Goal: Task Accomplishment & Management: Use online tool/utility

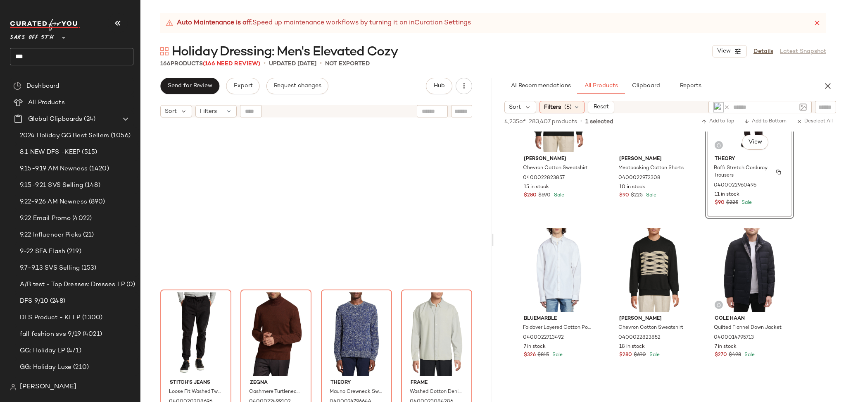
scroll to position [159, 0]
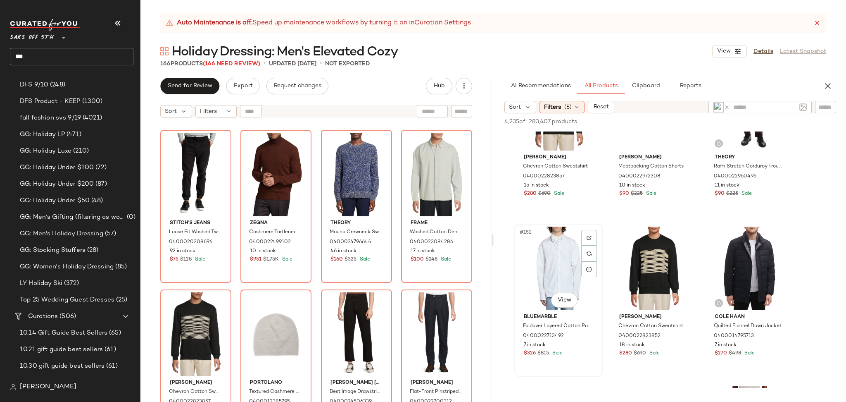
click at [561, 241] on div "#151 View" at bounding box center [558, 267] width 83 height 83
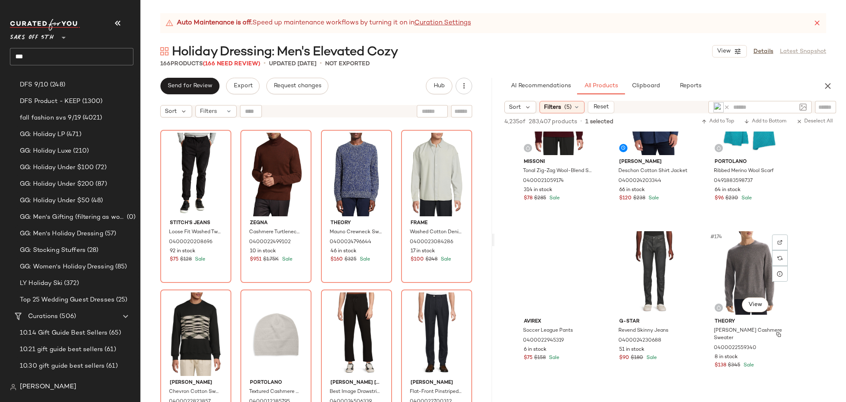
scroll to position [8994, 0]
click at [742, 274] on div "#174 View" at bounding box center [749, 272] width 83 height 83
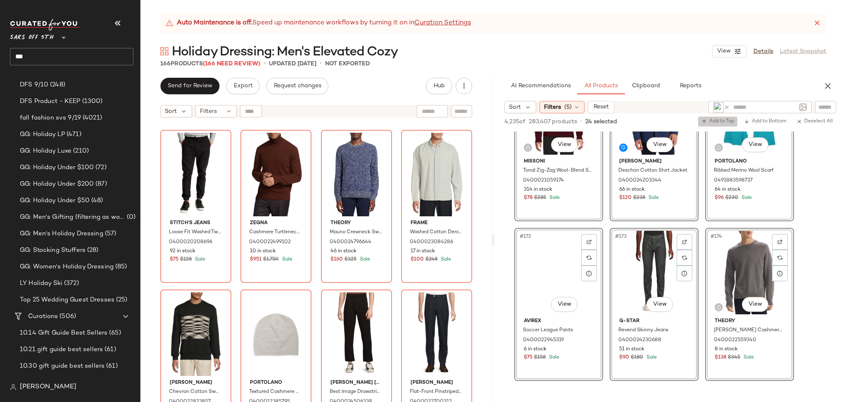
click at [725, 123] on span "Add to Top" at bounding box center [718, 122] width 33 height 6
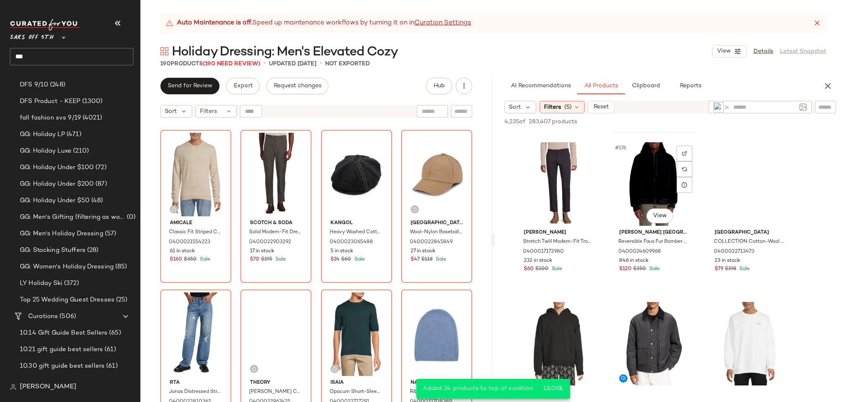
scroll to position [9244, 0]
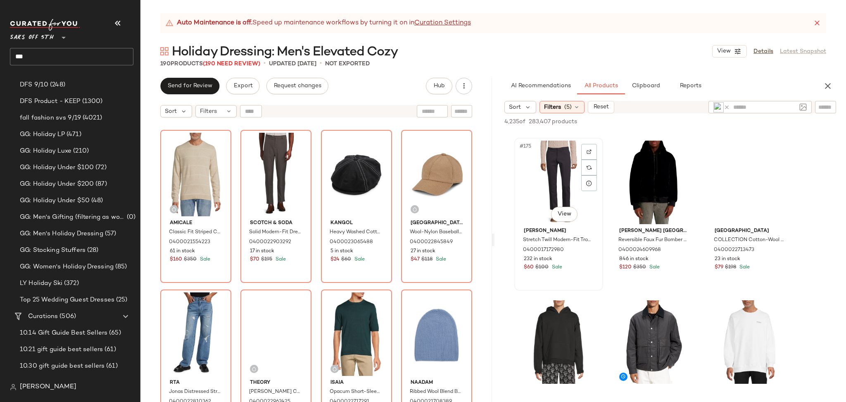
click at [536, 178] on div "#175 View" at bounding box center [558, 181] width 83 height 83
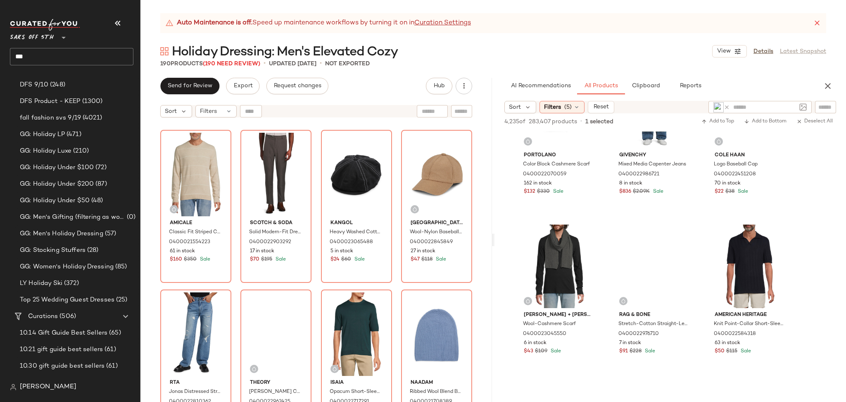
scroll to position [9641, 0]
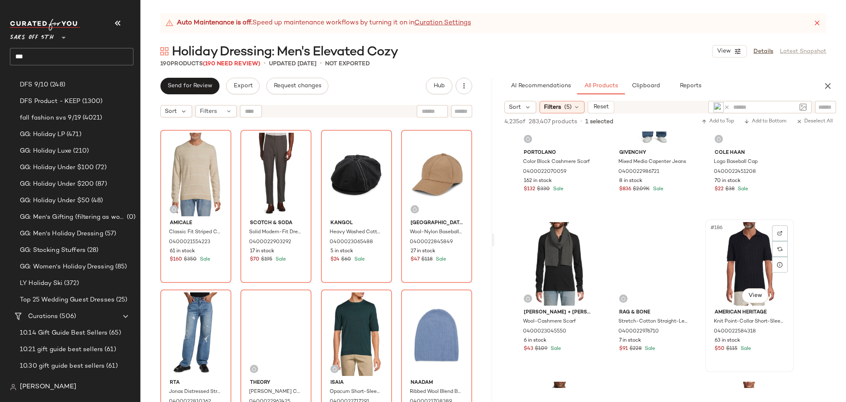
click at [742, 252] on div "#186 View" at bounding box center [749, 263] width 83 height 83
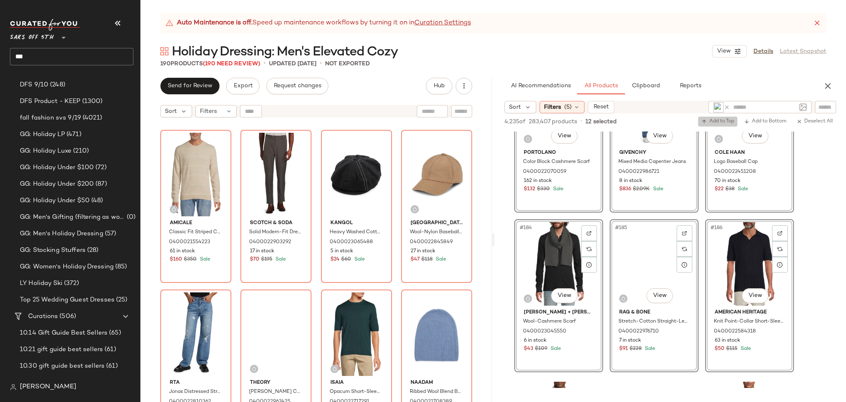
click at [706, 122] on span "Add to Top" at bounding box center [718, 122] width 33 height 6
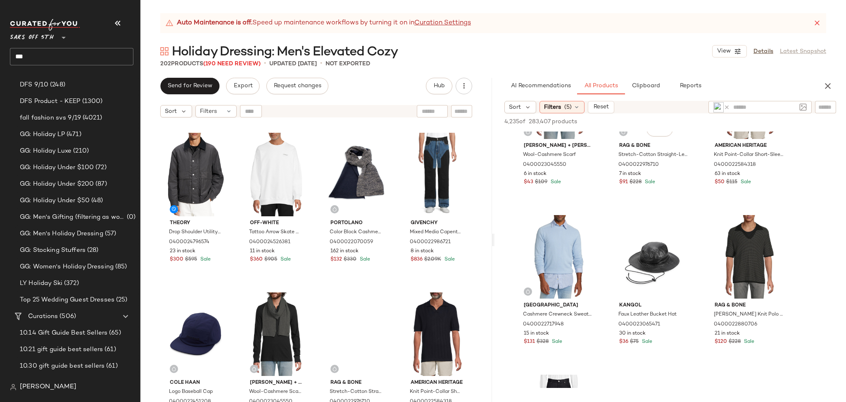
scroll to position [9853, 0]
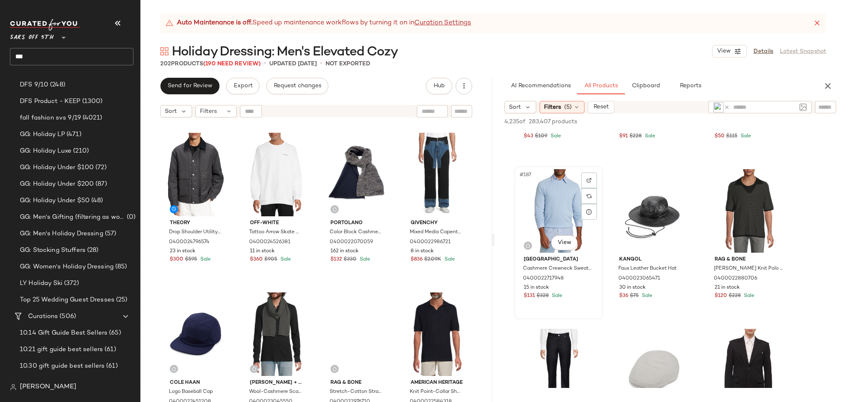
click at [569, 207] on div "#187 View" at bounding box center [558, 210] width 83 height 83
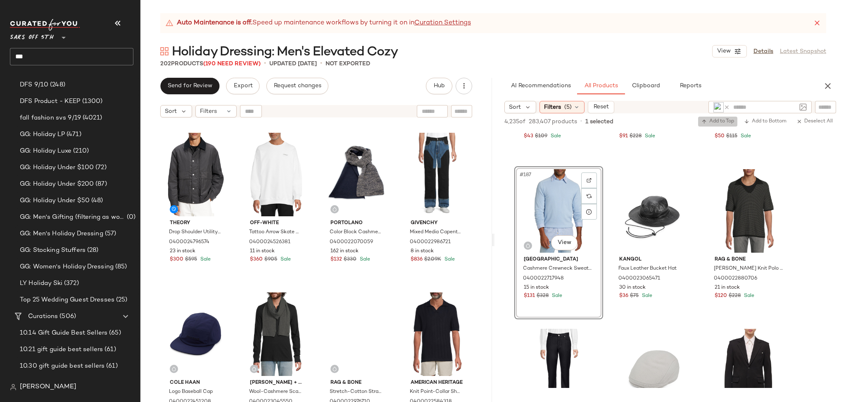
click at [722, 121] on span "Add to Top" at bounding box center [718, 122] width 33 height 6
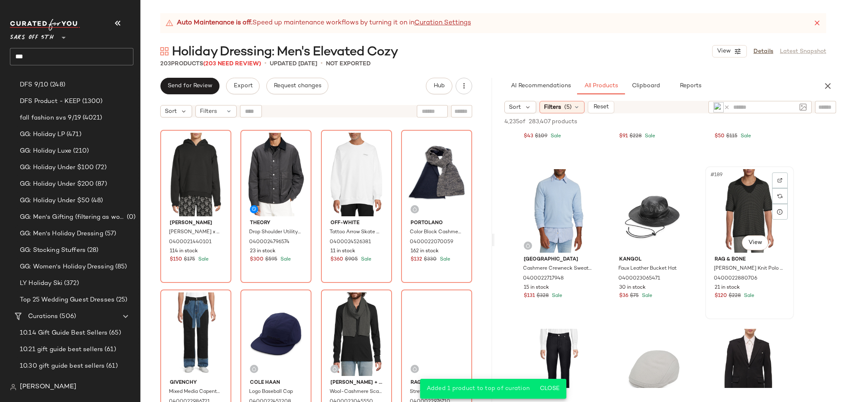
click at [732, 195] on div "#189 View" at bounding box center [749, 210] width 83 height 83
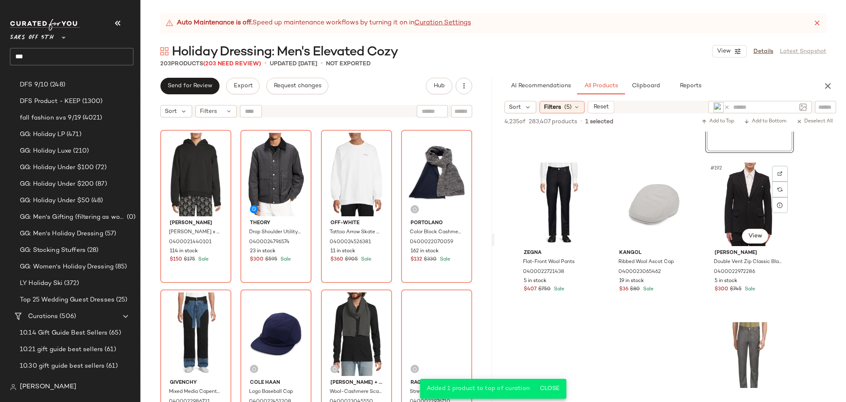
scroll to position [10023, 0]
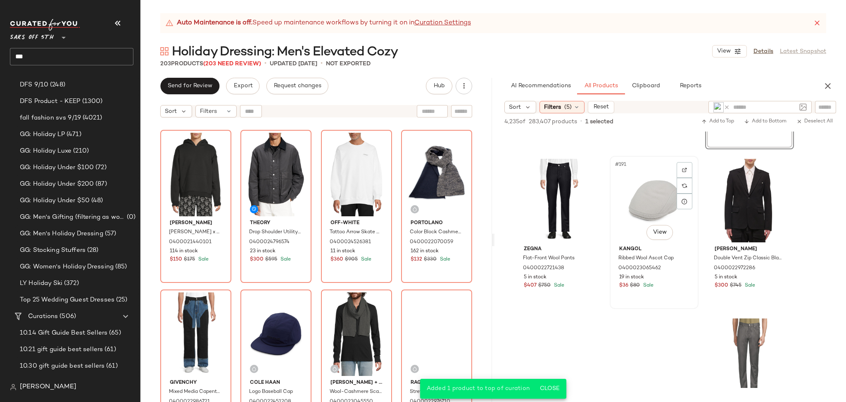
click at [638, 182] on div "#191 View" at bounding box center [654, 200] width 83 height 83
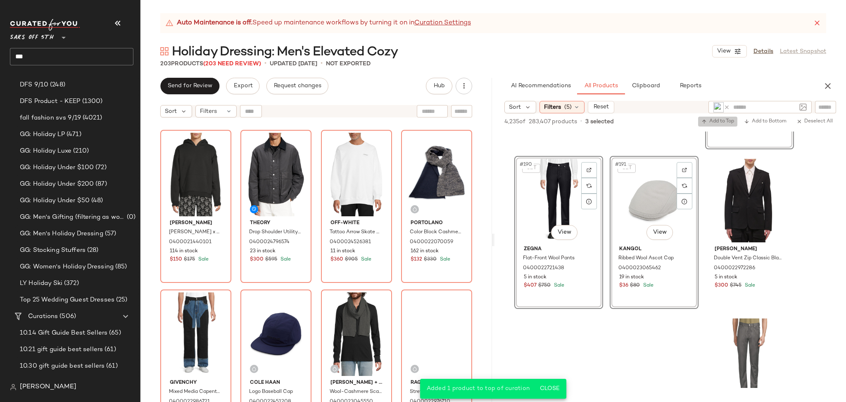
click at [722, 121] on span "Add to Top" at bounding box center [718, 122] width 33 height 6
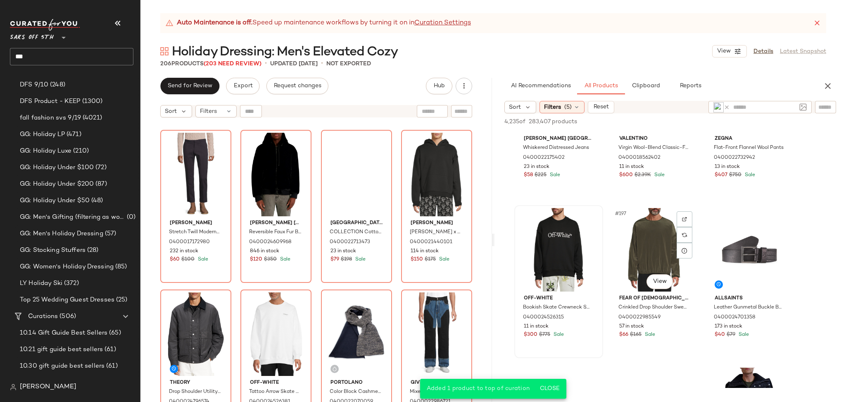
scroll to position [10294, 0]
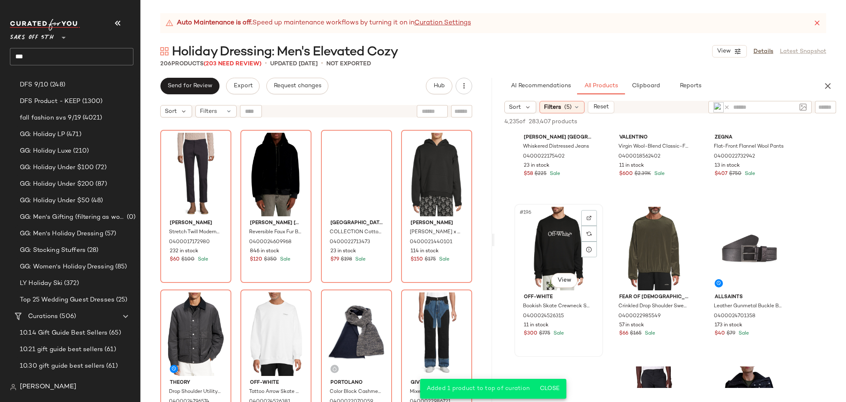
click at [529, 236] on div "#196 View" at bounding box center [558, 248] width 83 height 83
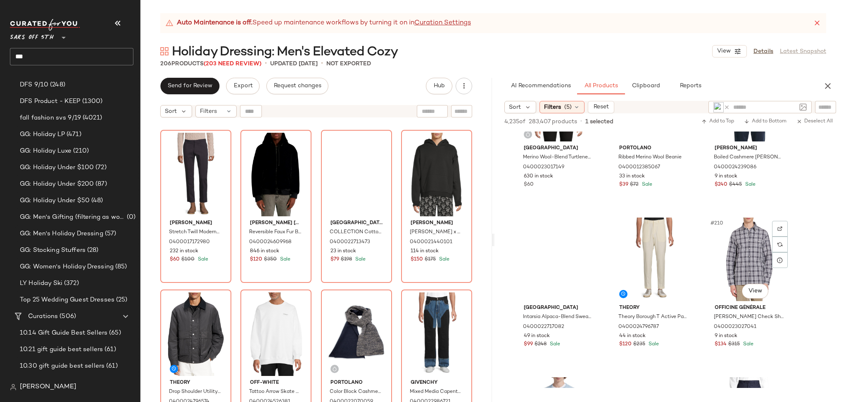
scroll to position [10925, 0]
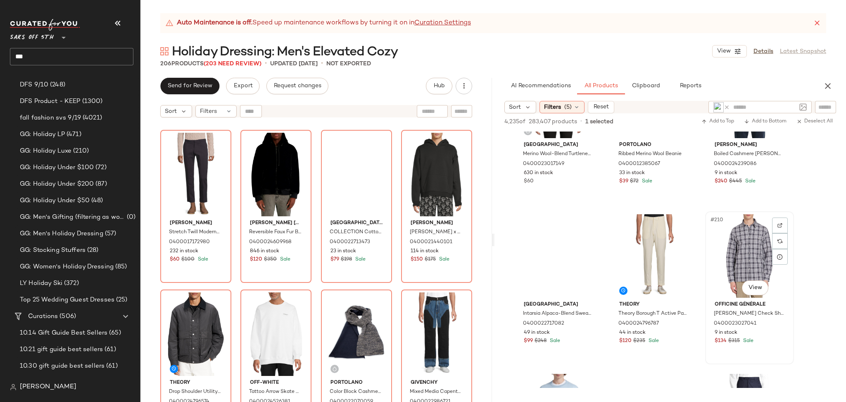
click at [736, 238] on div "#210 View" at bounding box center [749, 255] width 83 height 83
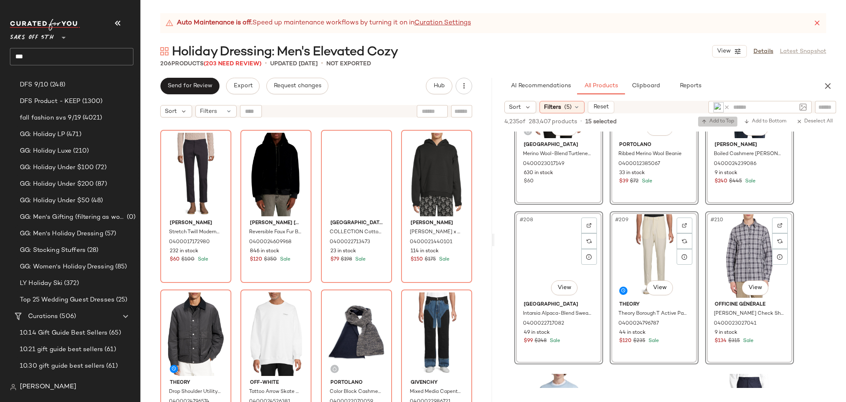
click at [729, 121] on span "Add to Top" at bounding box center [718, 122] width 33 height 6
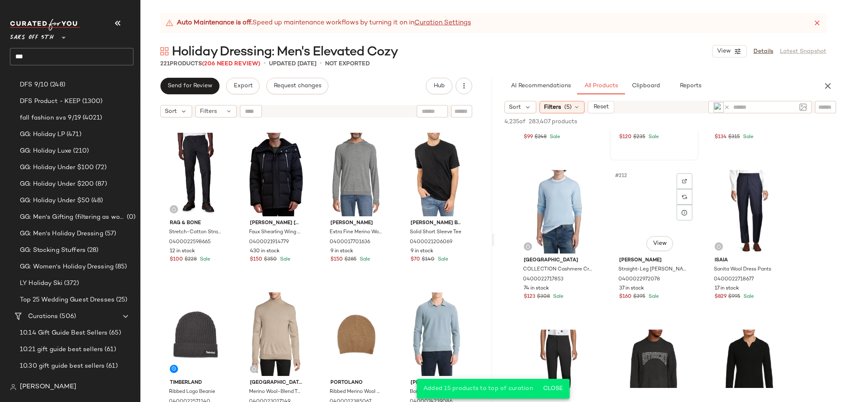
scroll to position [11133, 0]
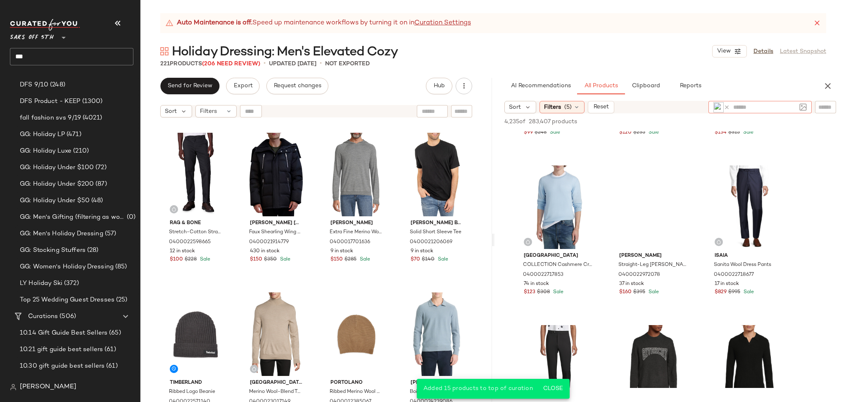
click at [738, 107] on input "text" at bounding box center [764, 107] width 63 height 9
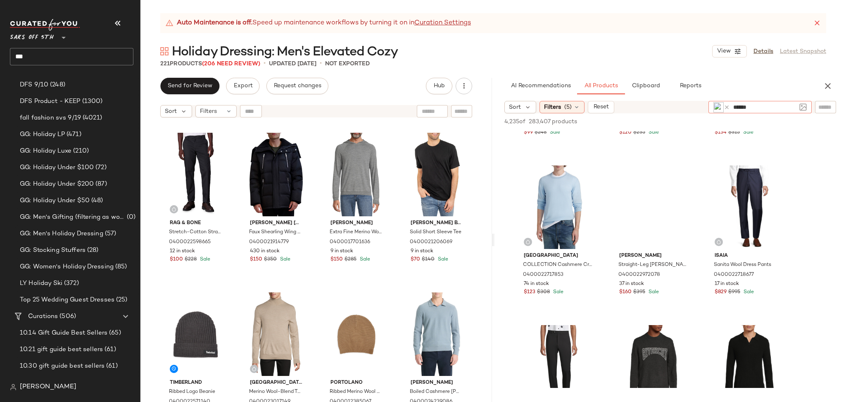
type input "*******"
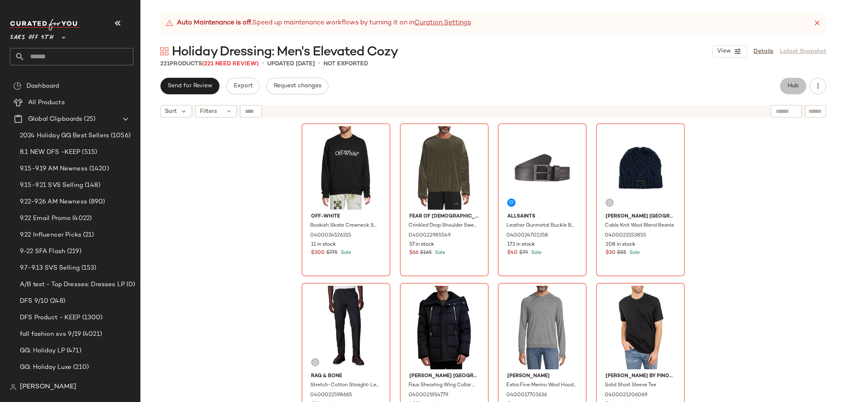
click at [792, 81] on button "Hub" at bounding box center [793, 86] width 26 height 17
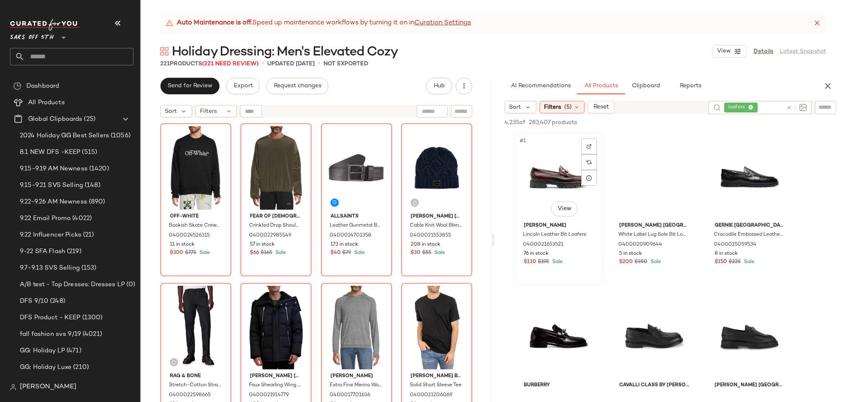
click at [579, 180] on div "#1 View" at bounding box center [558, 176] width 83 height 83
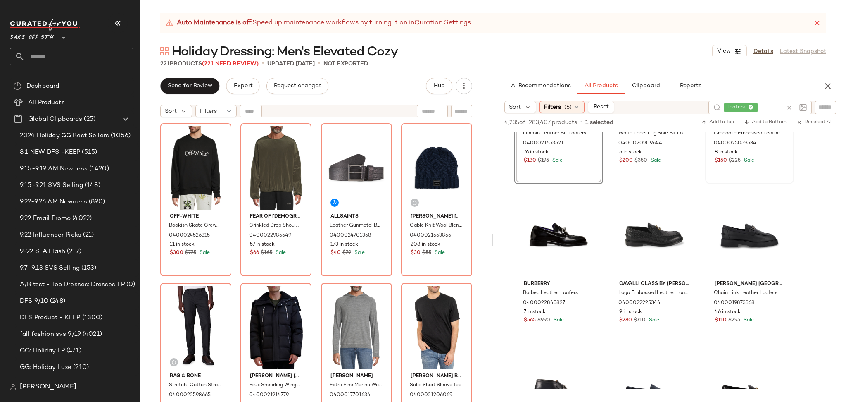
scroll to position [109, 0]
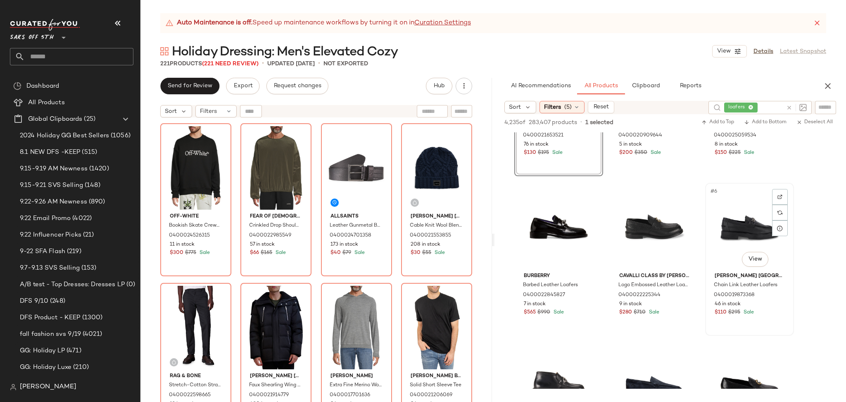
click at [738, 224] on div "#6 View" at bounding box center [749, 227] width 83 height 83
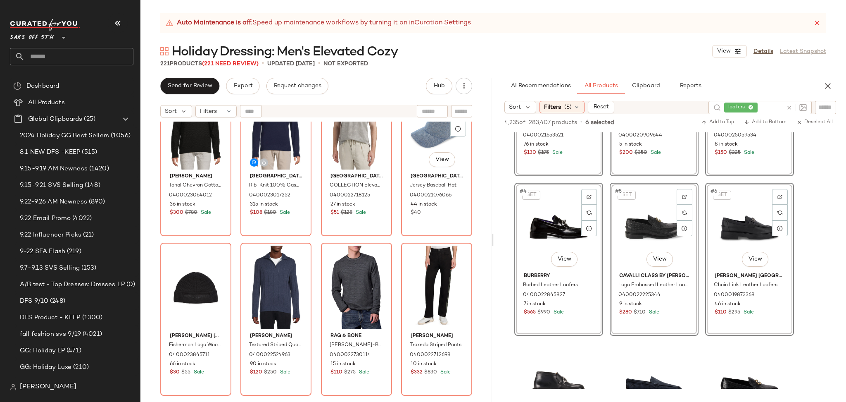
scroll to position [3560, 0]
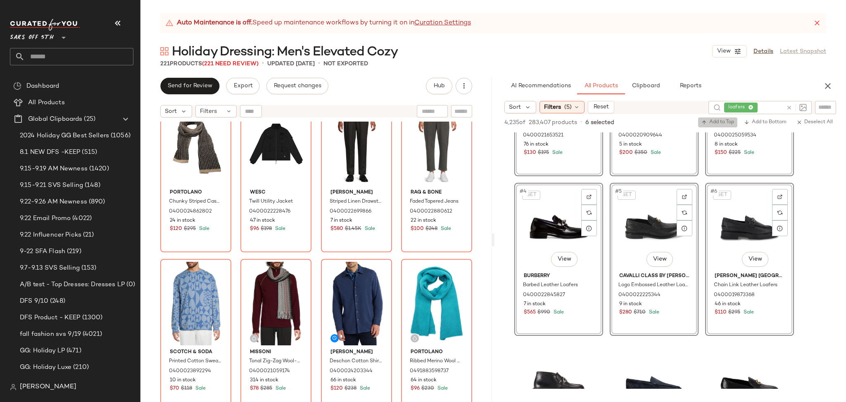
click at [713, 123] on span "Add to Top" at bounding box center [718, 122] width 33 height 6
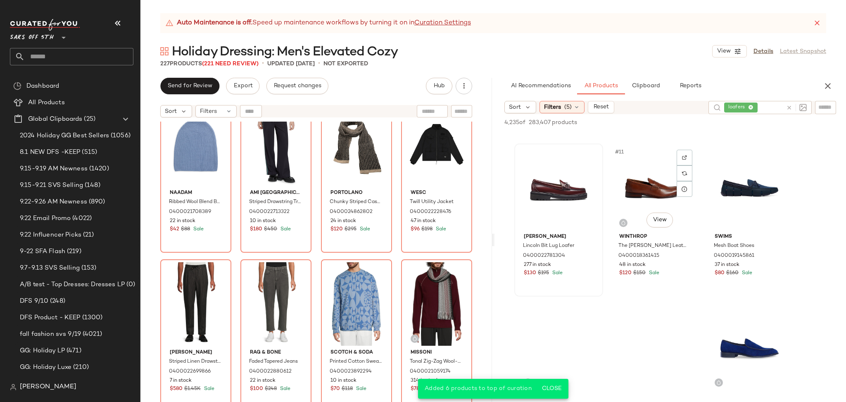
scroll to position [468, 0]
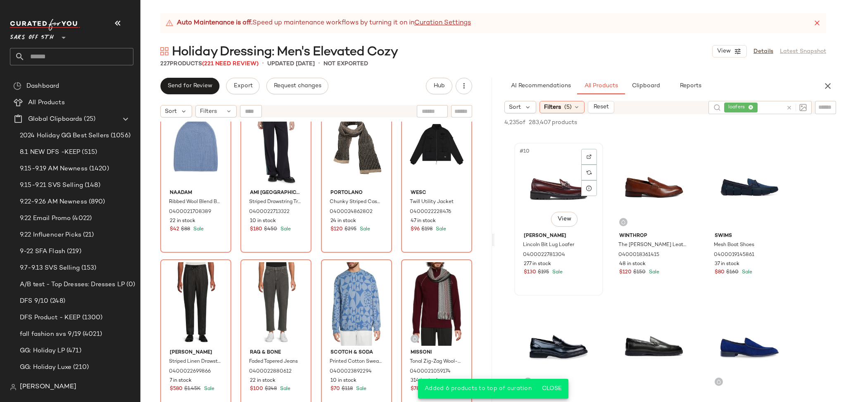
click at [556, 167] on div "#10 View" at bounding box center [558, 186] width 83 height 83
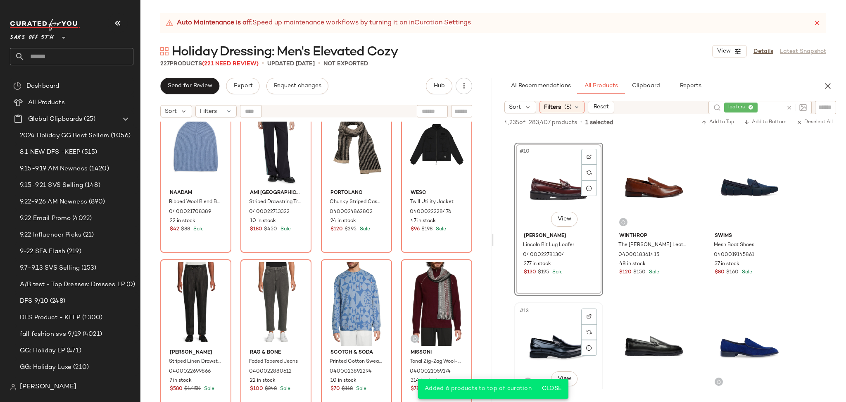
click at [560, 326] on div "#13 View" at bounding box center [558, 346] width 83 height 83
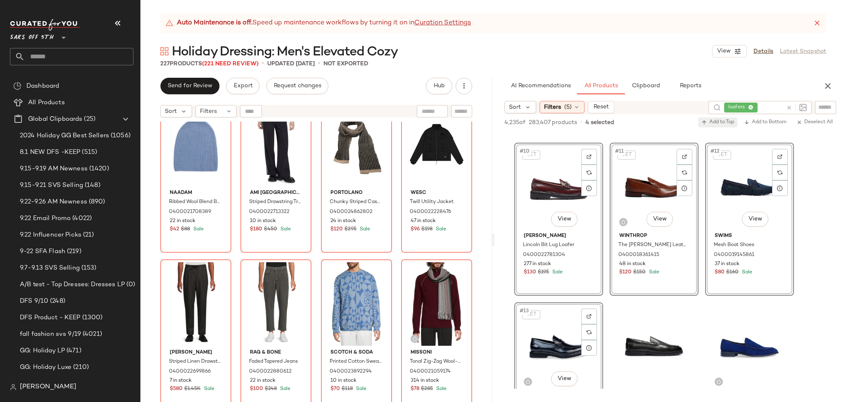
drag, startPoint x: 711, startPoint y: 131, endPoint x: 715, endPoint y: 125, distance: 7.4
click at [715, 125] on div "4,235 of 283,407 products • 4 selected Add to Top Add to Bottom Deselect All" at bounding box center [671, 123] width 352 height 18
click at [715, 125] on span "Add to Top" at bounding box center [718, 122] width 33 height 6
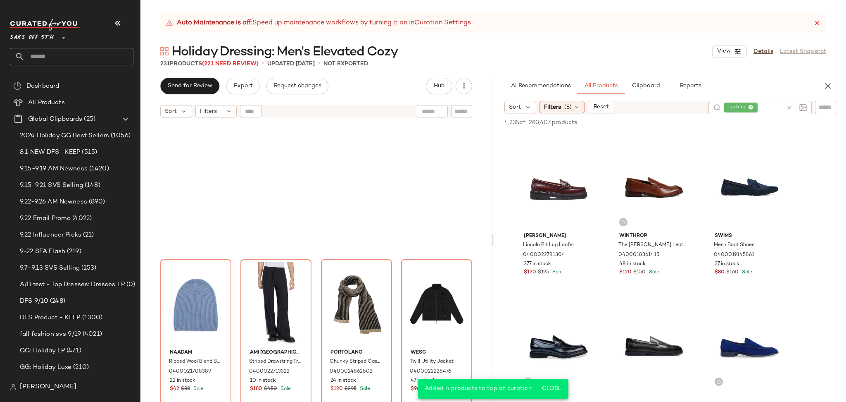
scroll to position [2103, 0]
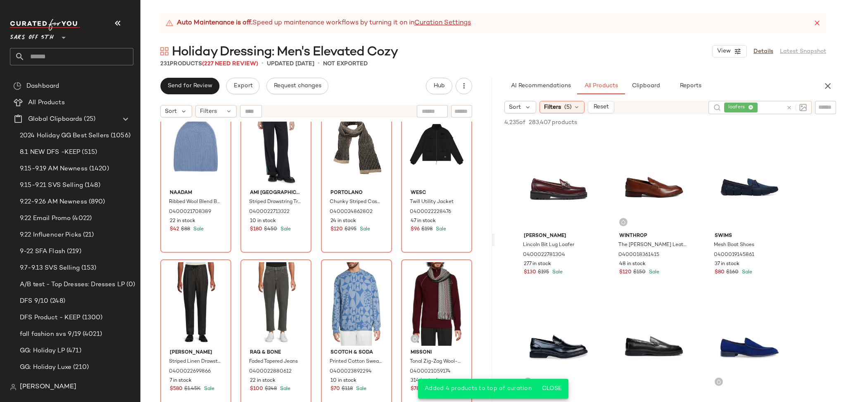
click at [751, 107] on span "loafers" at bounding box center [740, 107] width 33 height 10
click at [745, 107] on icon at bounding box center [747, 107] width 5 height 5
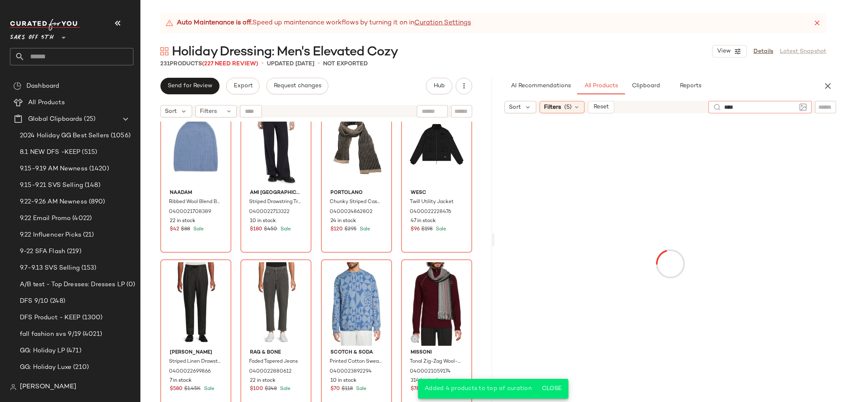
type input "*****"
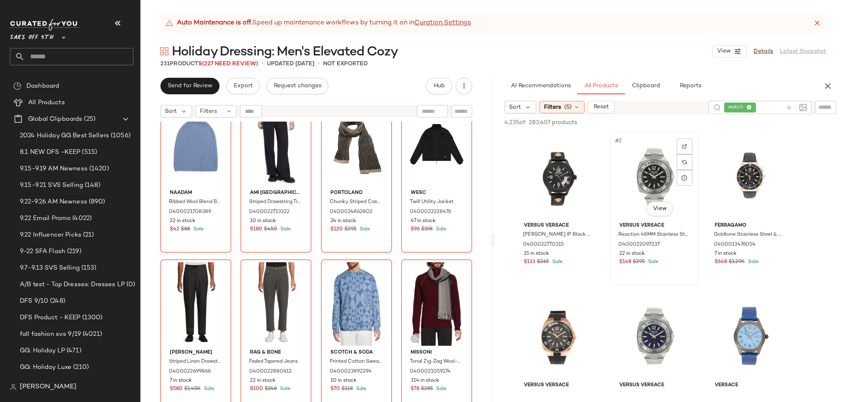
click at [635, 180] on div "#2 View" at bounding box center [654, 176] width 83 height 83
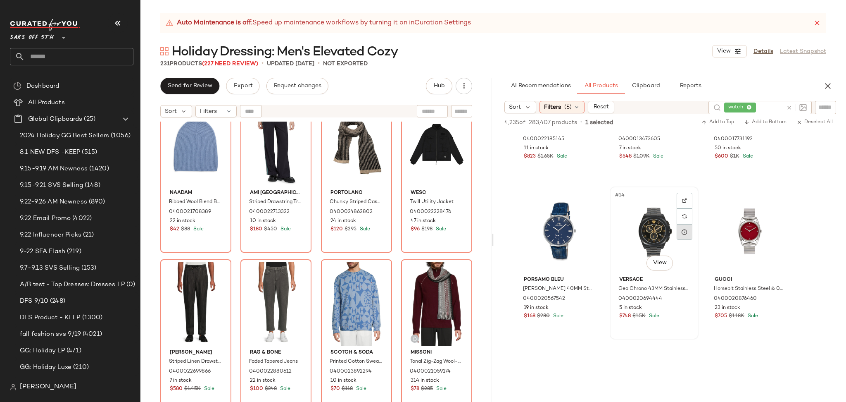
scroll to position [584, 0]
click at [742, 214] on div "#15 View" at bounding box center [749, 230] width 83 height 83
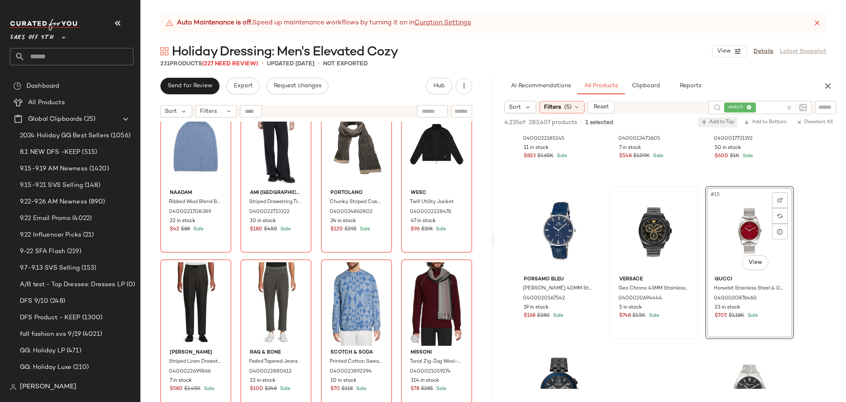
drag, startPoint x: 704, startPoint y: 115, endPoint x: 706, endPoint y: 121, distance: 5.5
click at [706, 121] on div "4,235 of 283,407 products • 1 selected Add to Top Add to Bottom Deselect All" at bounding box center [671, 123] width 352 height 18
click at [706, 121] on icon "button" at bounding box center [705, 122] width 6 height 6
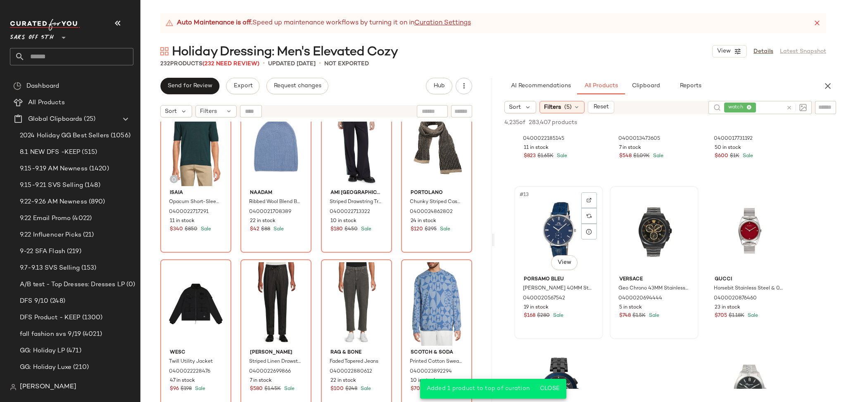
click at [564, 210] on div "#13 View" at bounding box center [558, 230] width 83 height 83
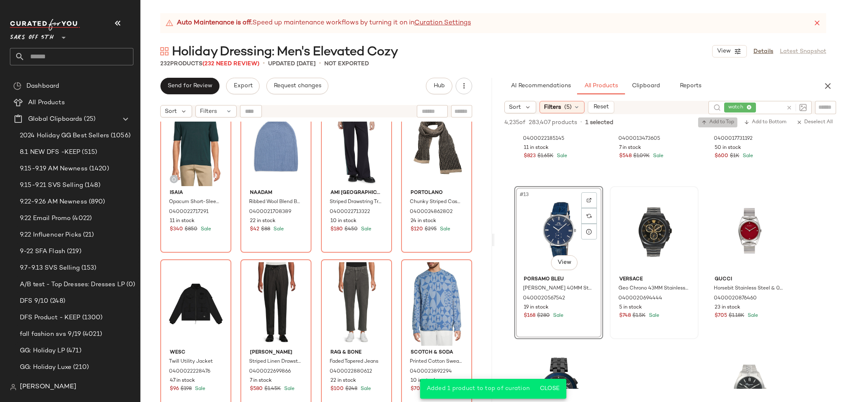
click at [702, 121] on icon "button" at bounding box center [705, 122] width 6 height 6
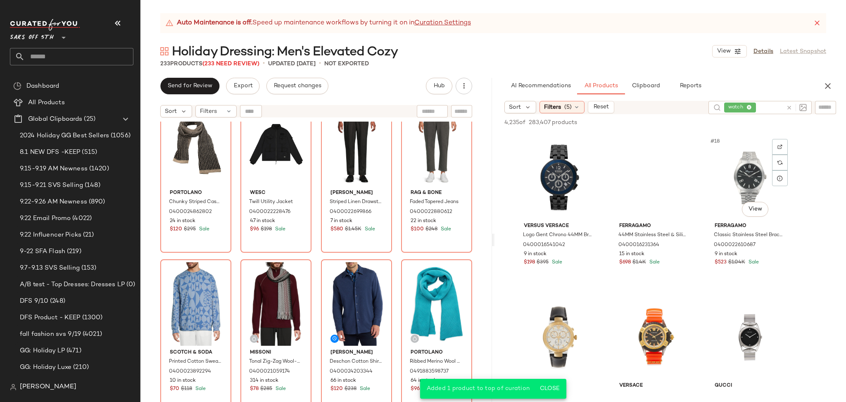
scroll to position [797, 0]
click at [651, 173] on div "#17 View" at bounding box center [654, 176] width 83 height 83
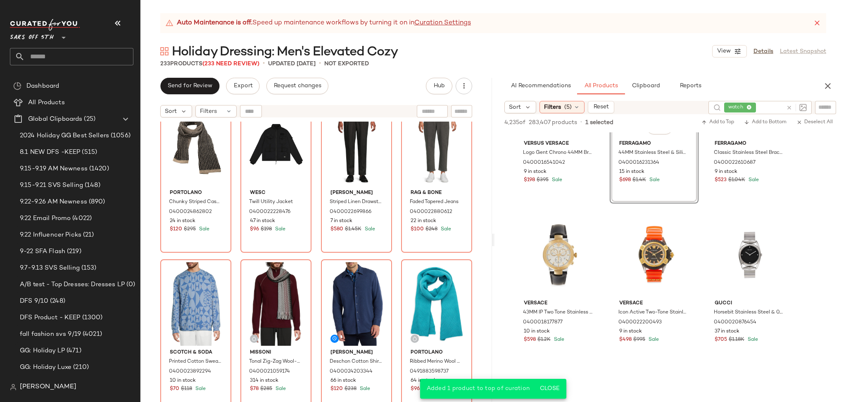
scroll to position [887, 0]
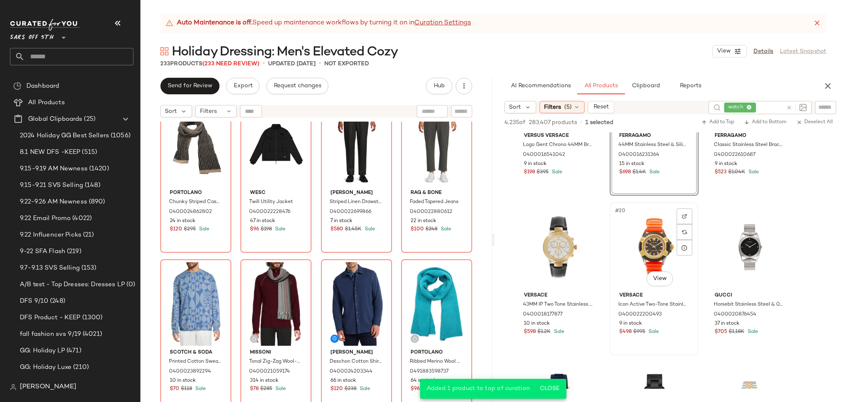
click at [660, 219] on div "#20 View" at bounding box center [654, 246] width 83 height 83
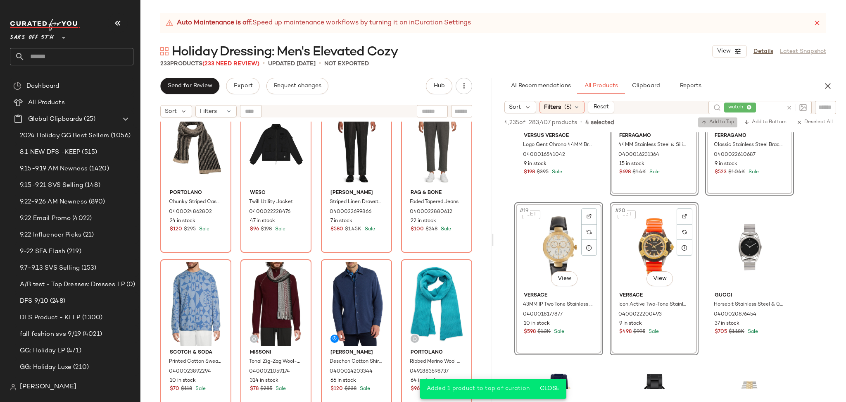
click at [723, 122] on span "Add to Top" at bounding box center [718, 122] width 33 height 6
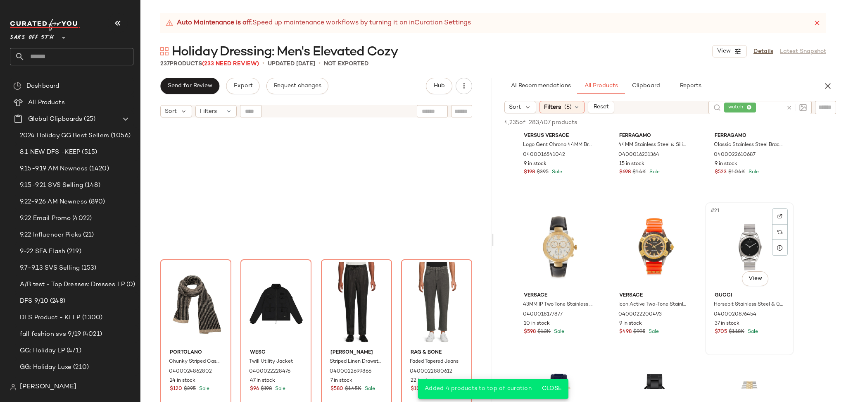
click at [738, 248] on div "#21 View" at bounding box center [749, 246] width 83 height 83
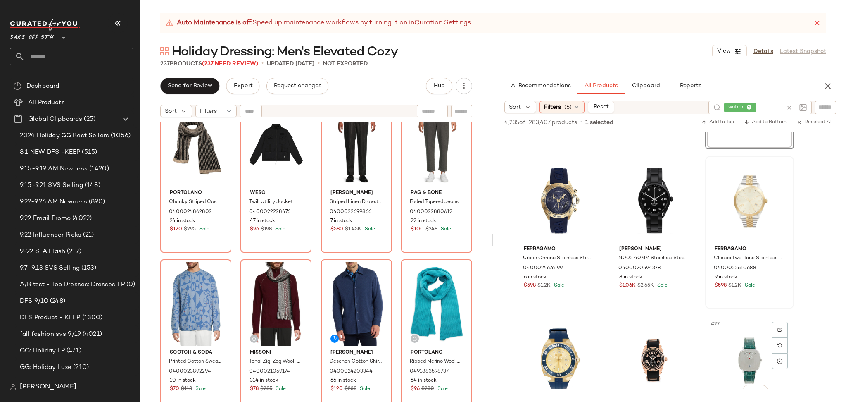
scroll to position [1092, 0]
click at [747, 207] on div "#24 View" at bounding box center [749, 200] width 83 height 83
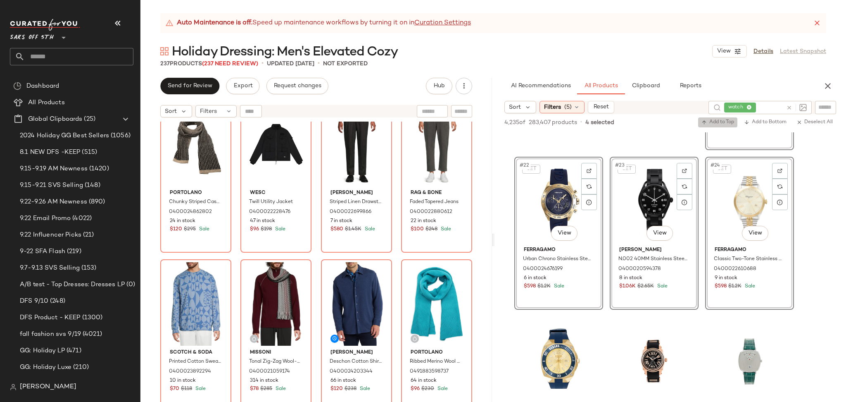
click at [721, 121] on span "Add to Top" at bounding box center [718, 122] width 33 height 6
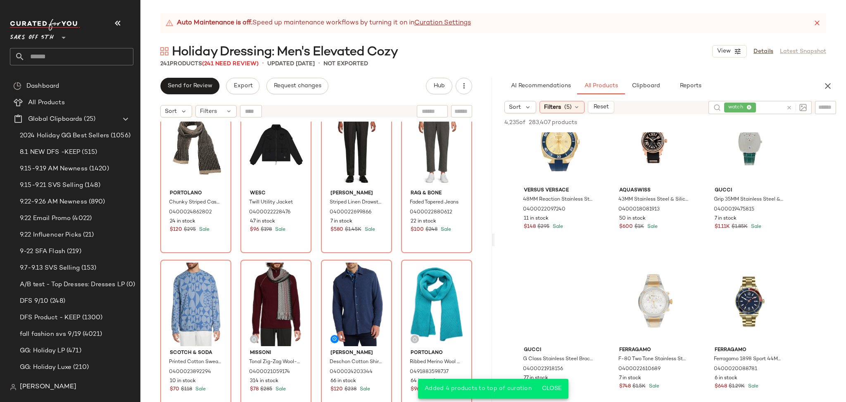
scroll to position [1313, 0]
click at [739, 156] on div "#27 View" at bounding box center [749, 139] width 83 height 83
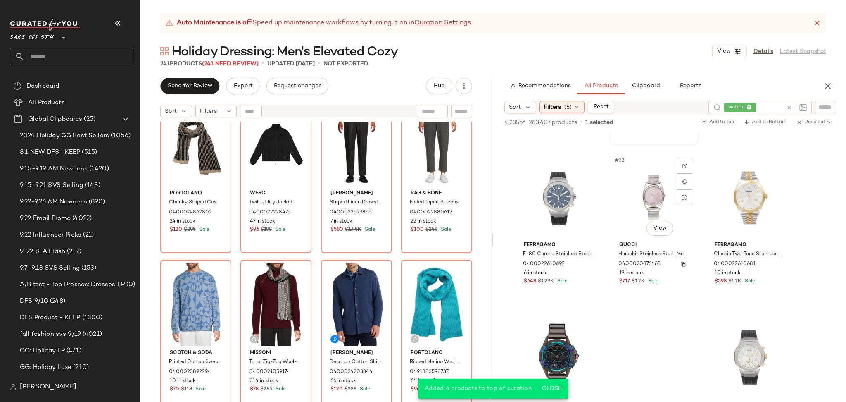
scroll to position [1576, 0]
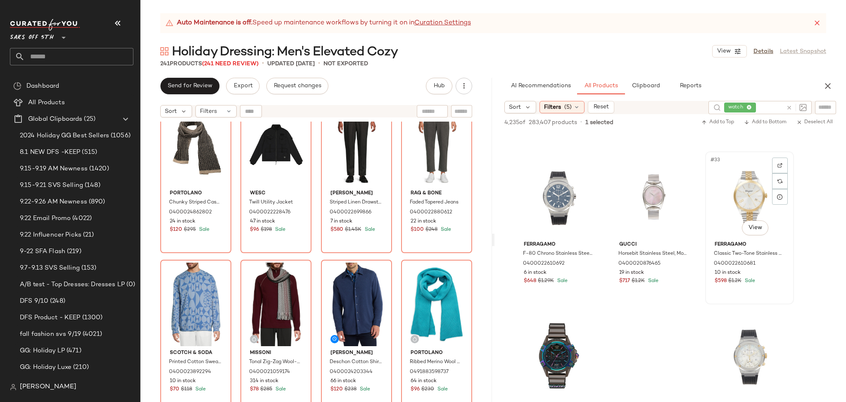
click at [739, 200] on div "#33 View" at bounding box center [749, 195] width 83 height 83
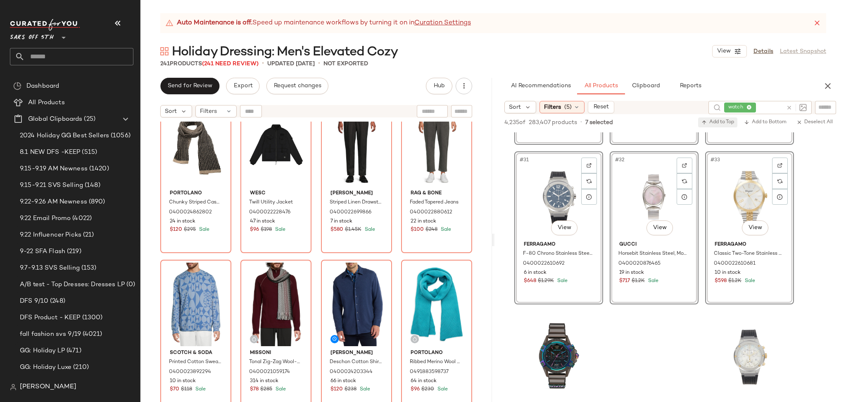
click at [714, 122] on span "Add to Top" at bounding box center [718, 122] width 33 height 6
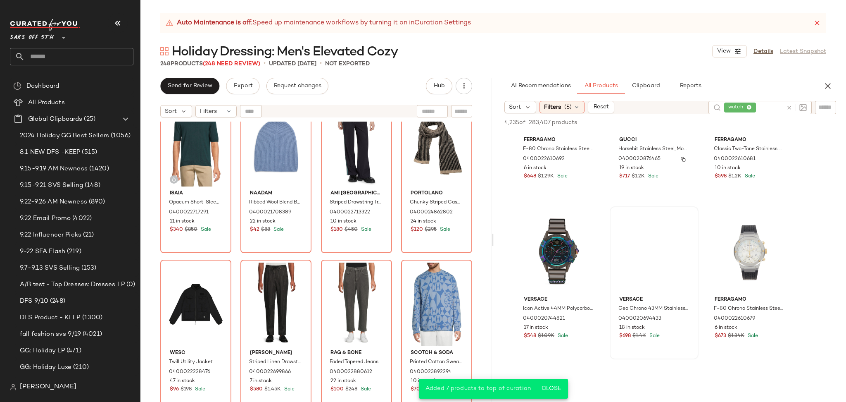
scroll to position [1683, 0]
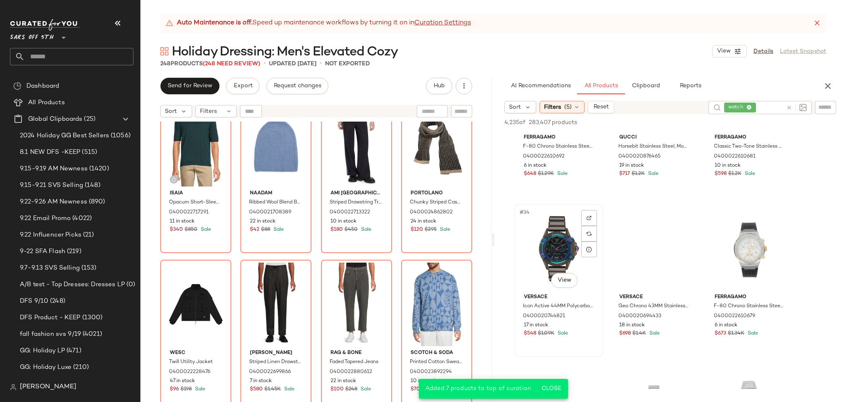
click at [569, 234] on div "#34 View" at bounding box center [558, 248] width 83 height 83
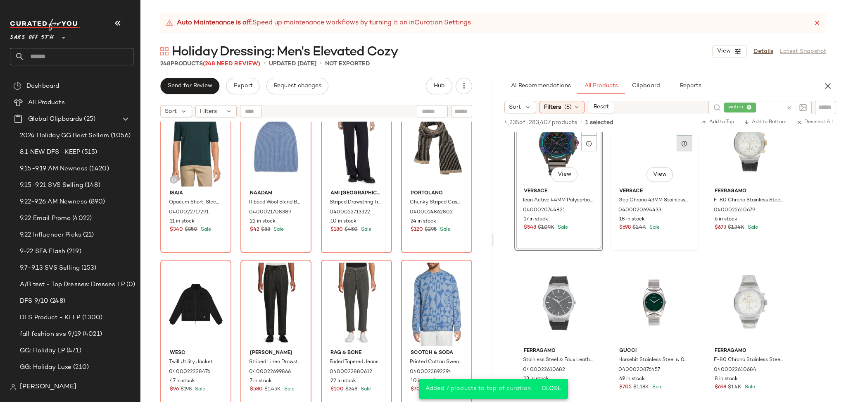
scroll to position [1798, 0]
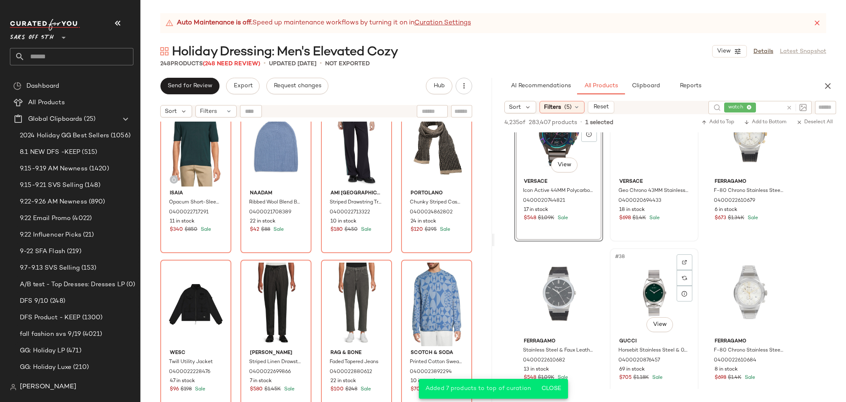
click at [658, 269] on div "#38 View" at bounding box center [654, 292] width 83 height 83
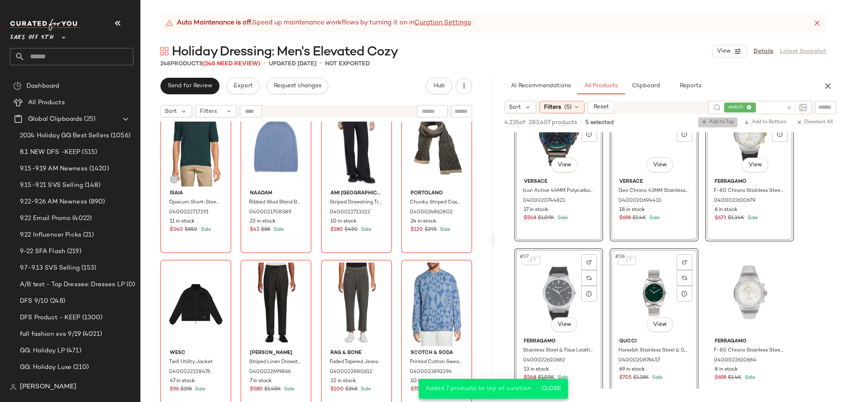
click at [709, 121] on span "Add to Top" at bounding box center [718, 122] width 33 height 6
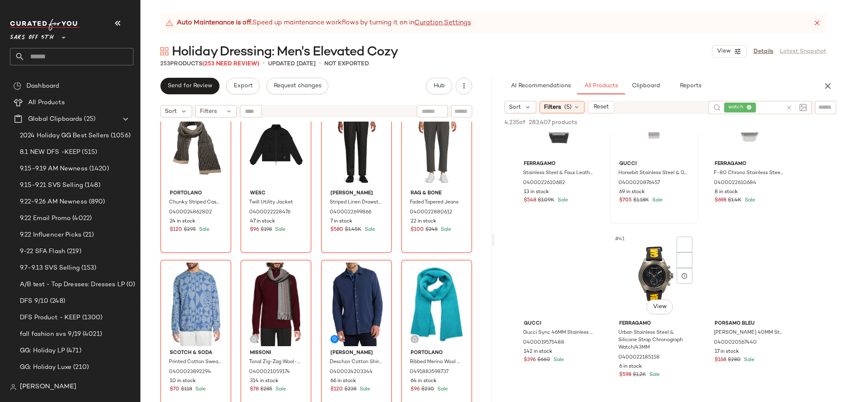
scroll to position [2084, 0]
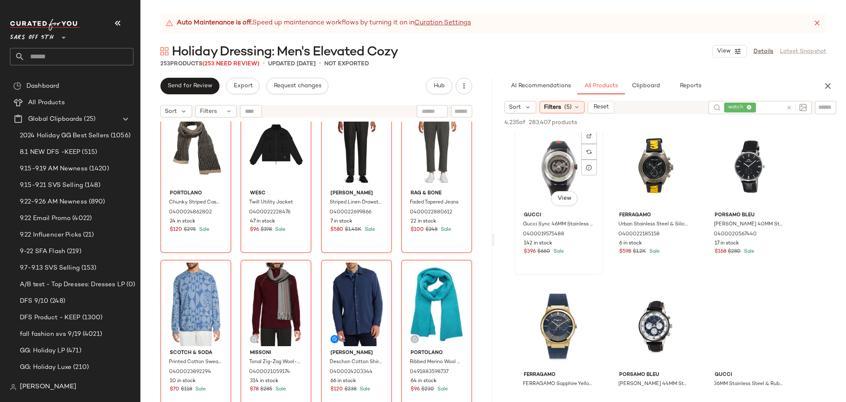
click at [558, 165] on div "#40 View" at bounding box center [558, 166] width 83 height 83
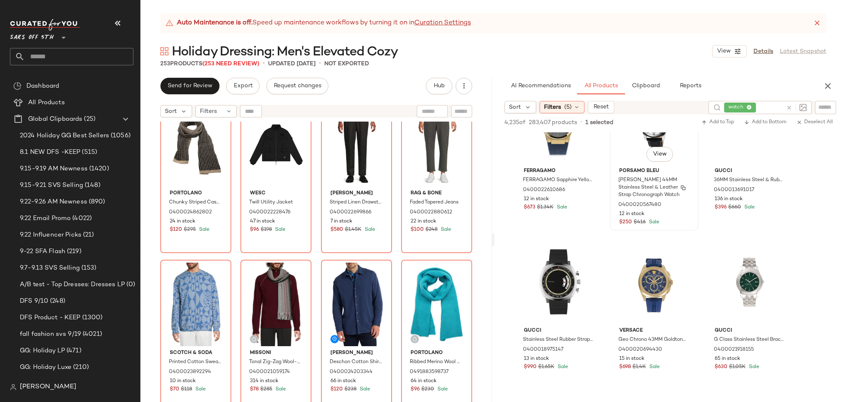
scroll to position [2289, 0]
click at [750, 267] on div "#48 View" at bounding box center [749, 280] width 83 height 83
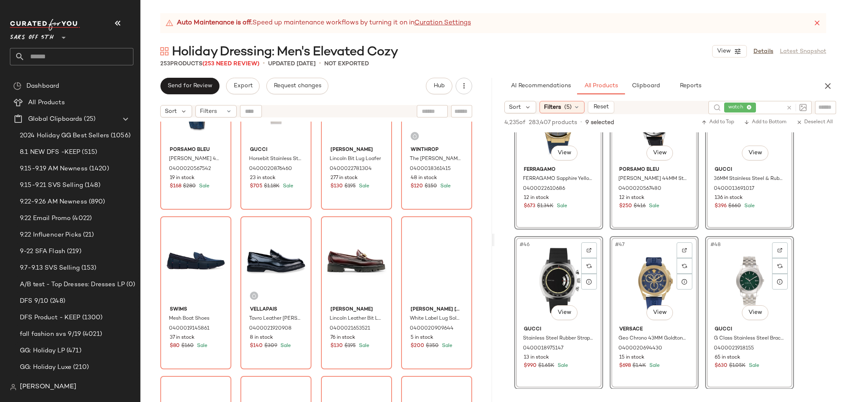
scroll to position [877, 0]
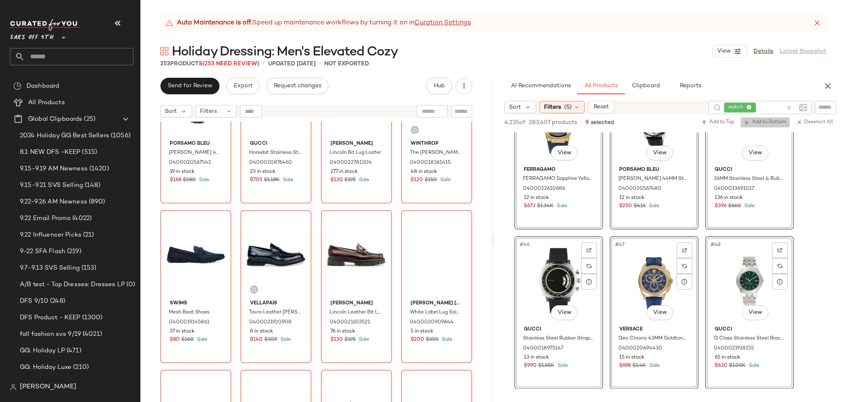
click at [757, 119] on span "Add to Bottom" at bounding box center [765, 122] width 43 height 6
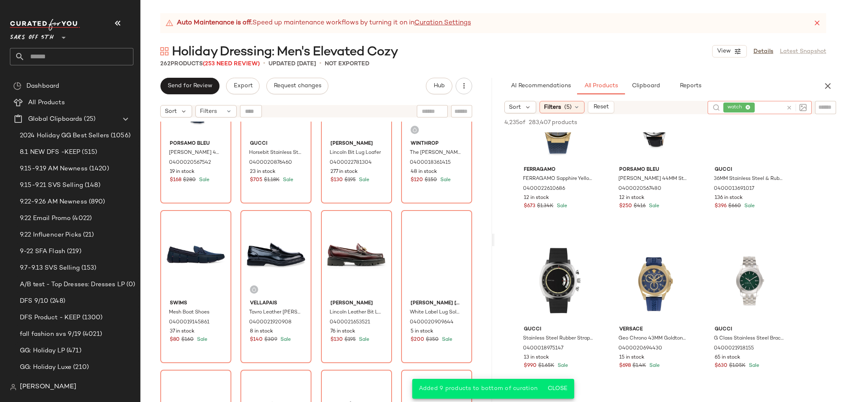
click at [788, 107] on icon at bounding box center [789, 108] width 6 height 6
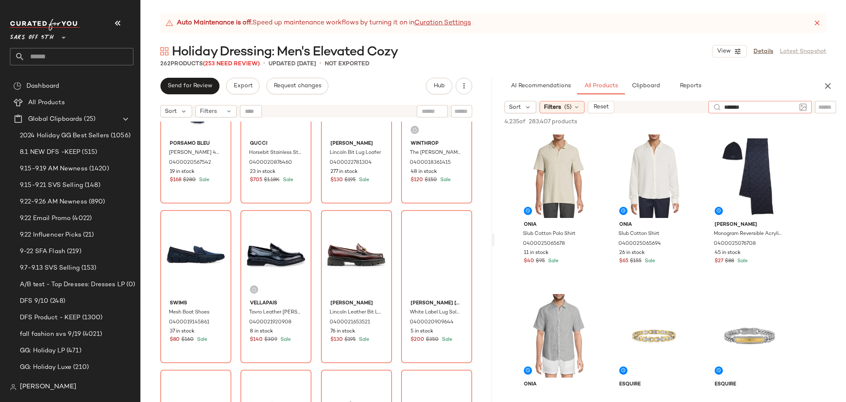
type input "********"
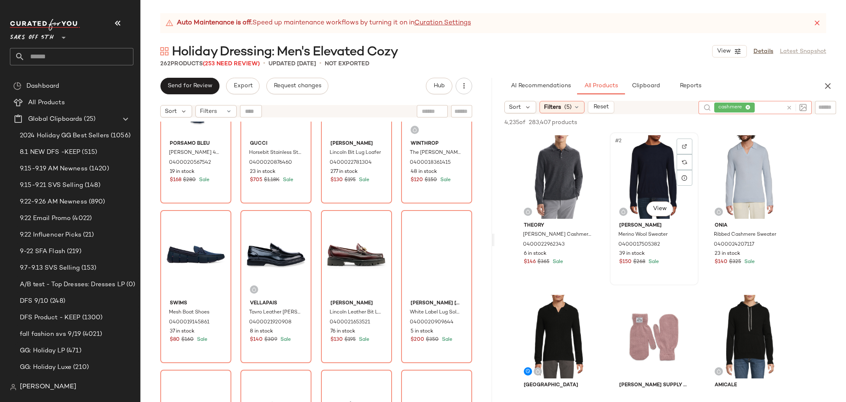
click at [666, 185] on div "#2 View" at bounding box center [654, 176] width 83 height 83
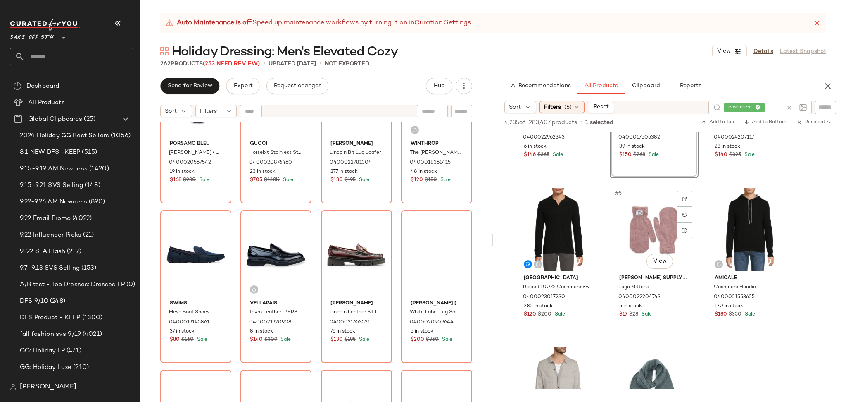
scroll to position [108, 0]
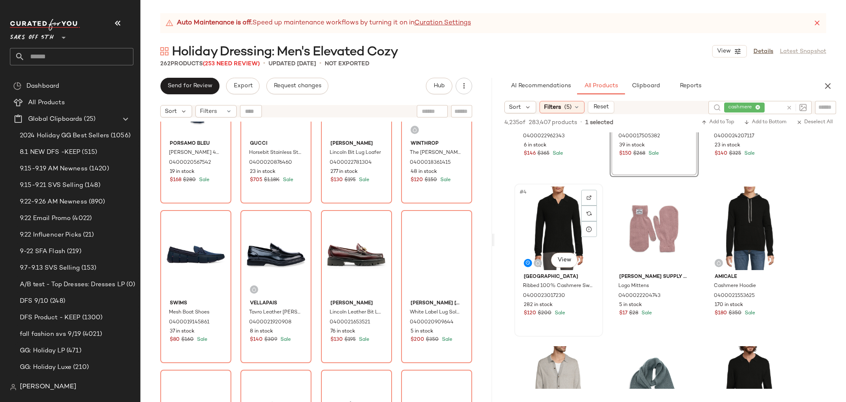
click at [541, 211] on div "#4 View" at bounding box center [558, 227] width 83 height 83
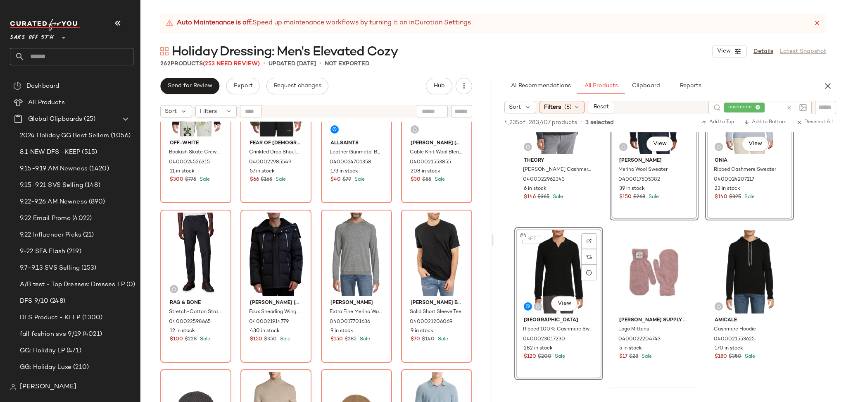
scroll to position [64, 0]
click at [769, 121] on span "Add to Bottom" at bounding box center [765, 122] width 43 height 6
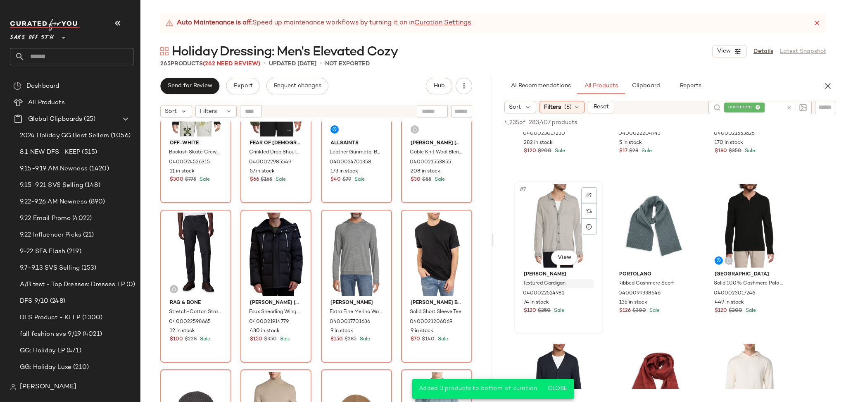
scroll to position [270, 0]
click at [549, 200] on div "#7 View" at bounding box center [558, 225] width 83 height 83
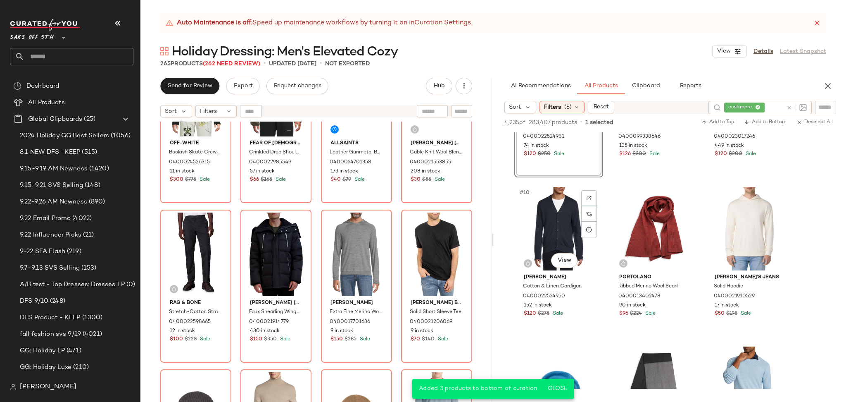
scroll to position [420, 0]
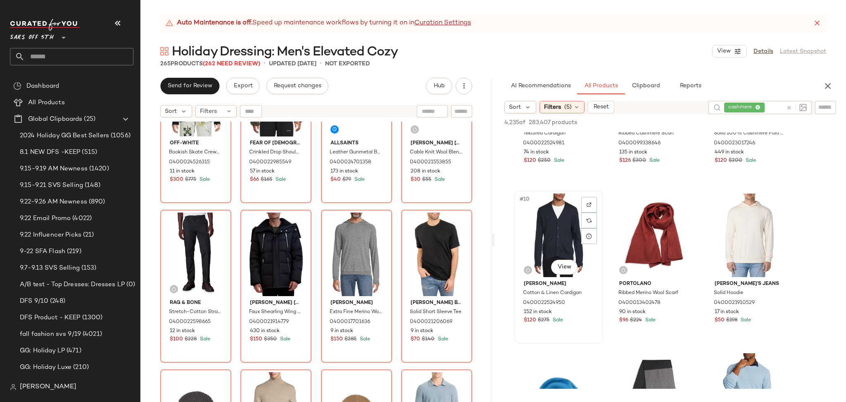
click at [566, 240] on div "#10 View" at bounding box center [558, 234] width 83 height 83
